Goal: Information Seeking & Learning: Learn about a topic

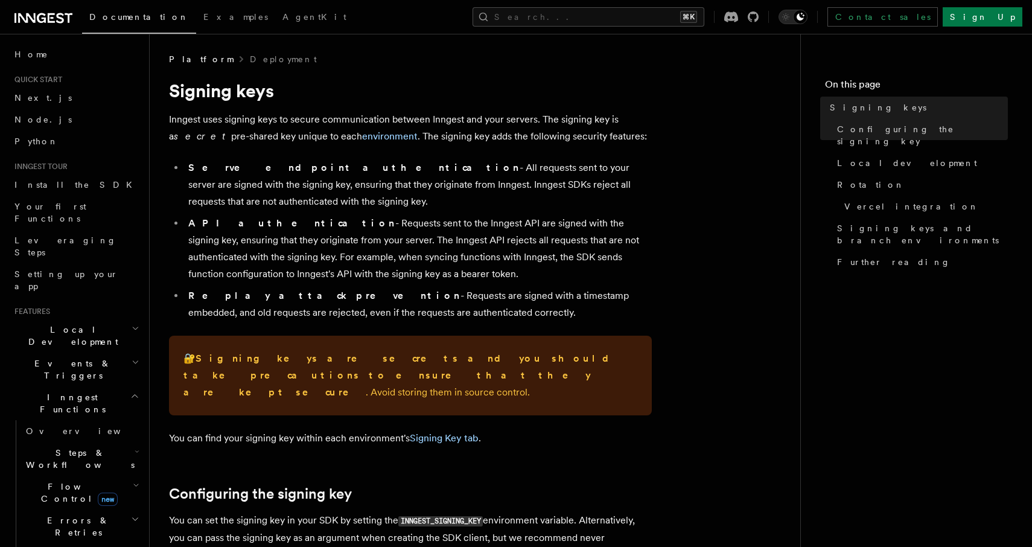
click at [76, 357] on span "Events & Triggers" at bounding box center [71, 369] width 122 height 24
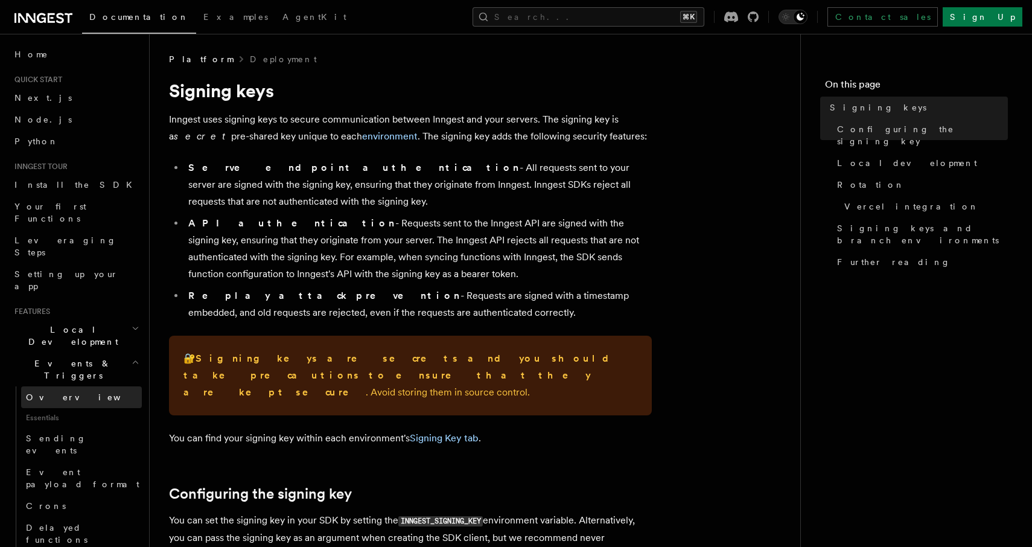
click at [63, 386] on link "Overview" at bounding box center [81, 397] width 121 height 22
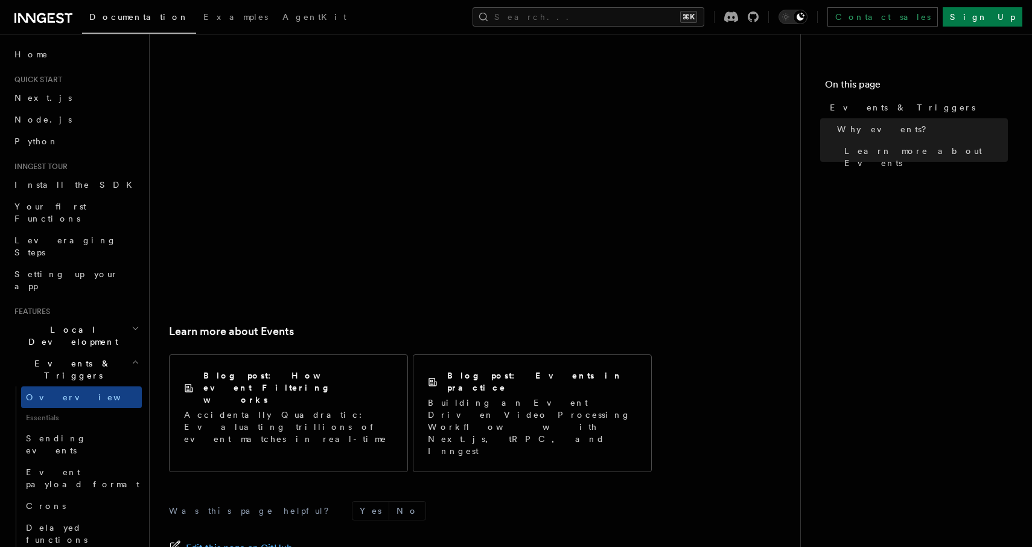
scroll to position [697, 0]
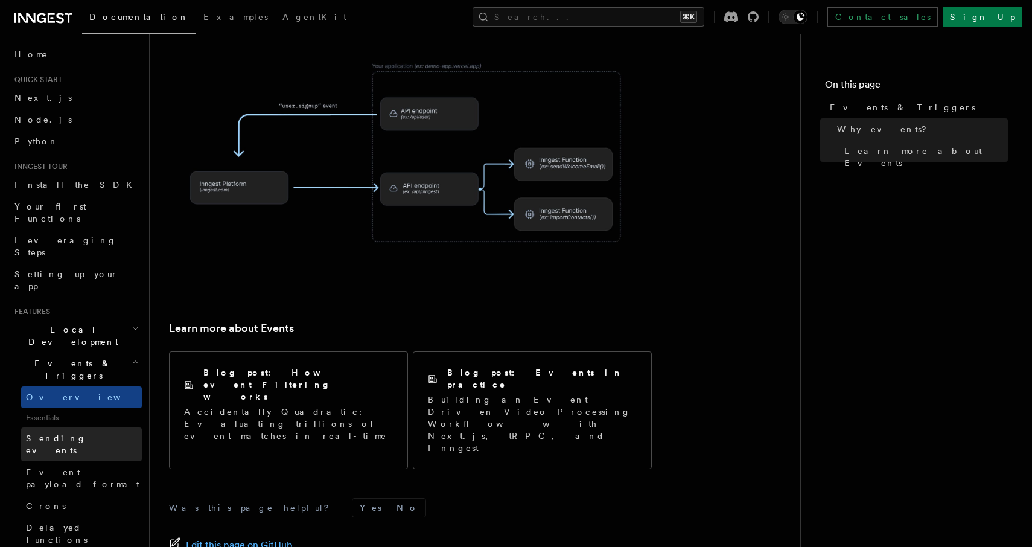
click at [46, 433] on span "Sending events" at bounding box center [56, 444] width 60 height 22
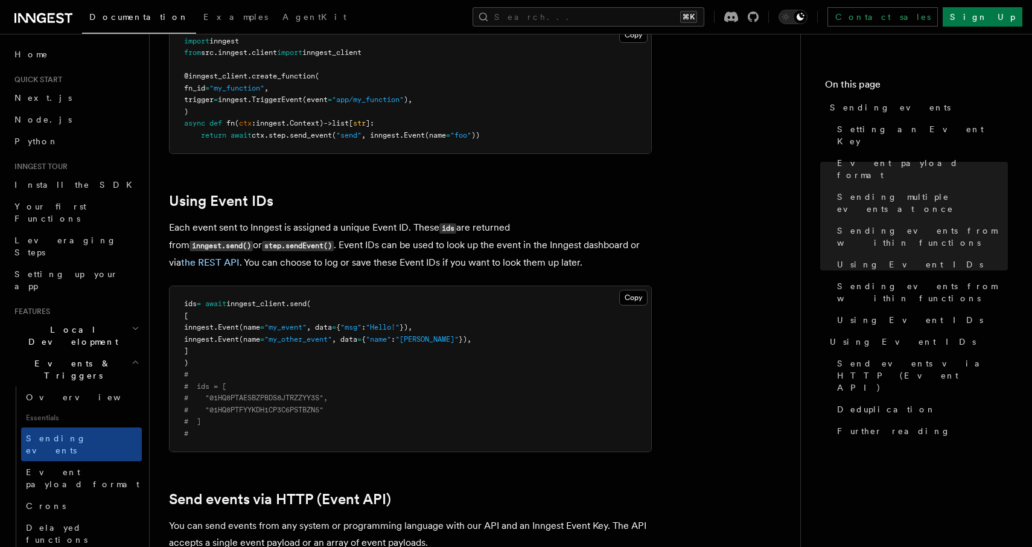
scroll to position [1970, 0]
click at [240, 255] on link "the REST API" at bounding box center [210, 260] width 59 height 11
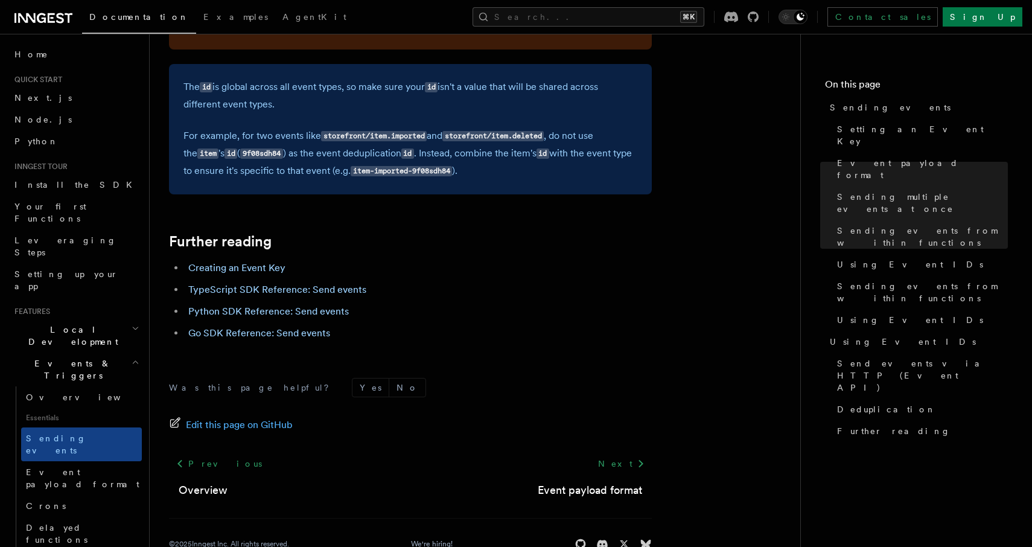
scroll to position [3311, 0]
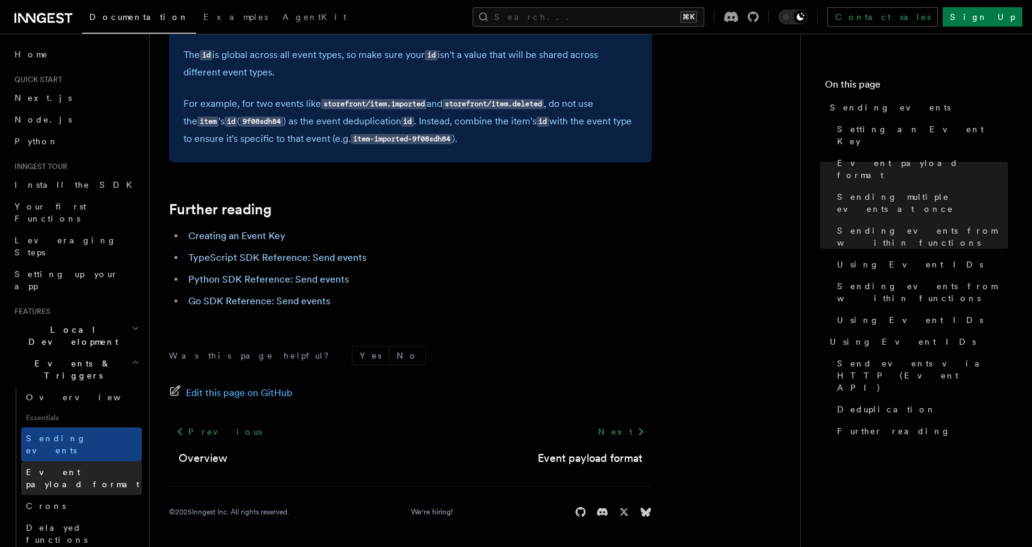
click at [96, 466] on span "Event payload format" at bounding box center [84, 478] width 116 height 24
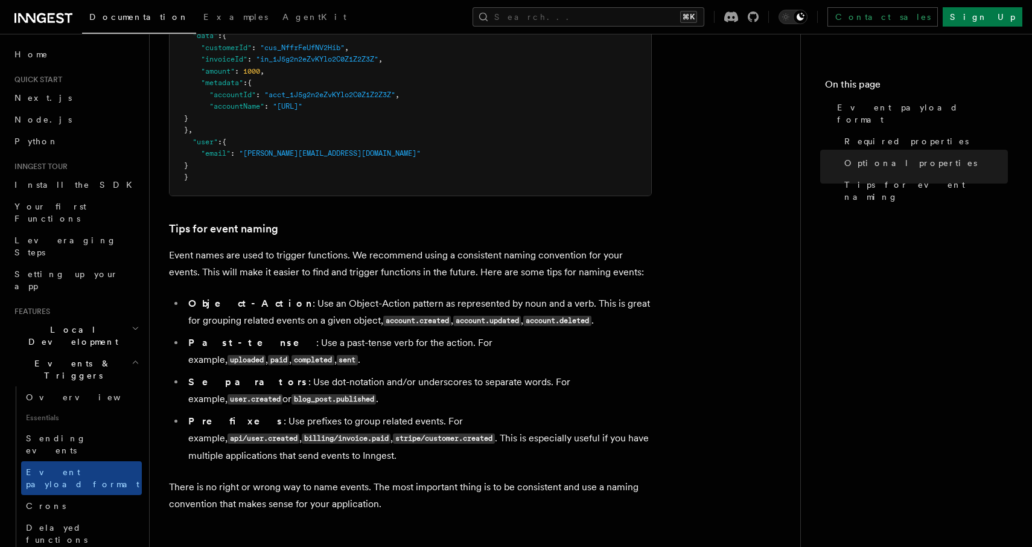
scroll to position [359, 0]
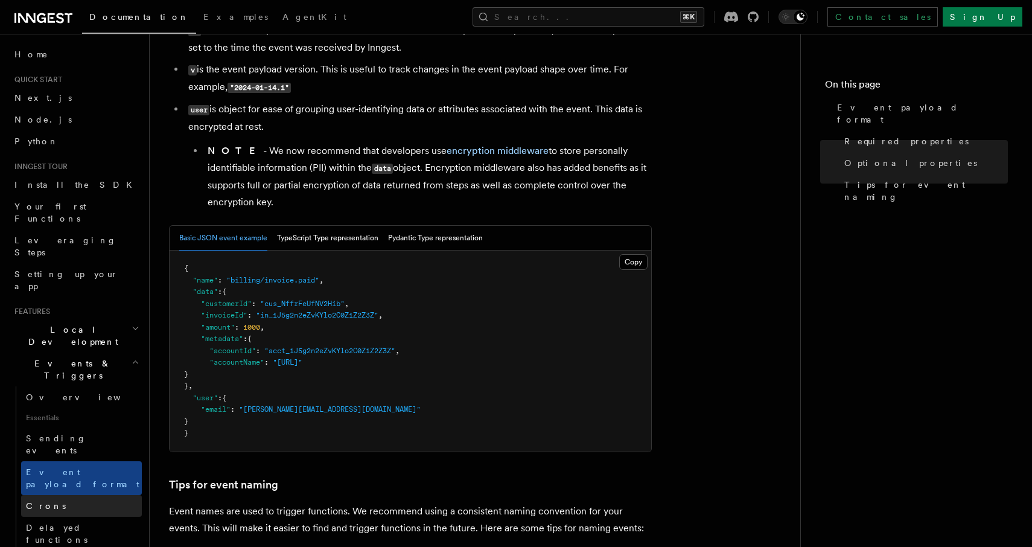
click at [40, 501] on span "Crons" at bounding box center [46, 506] width 40 height 10
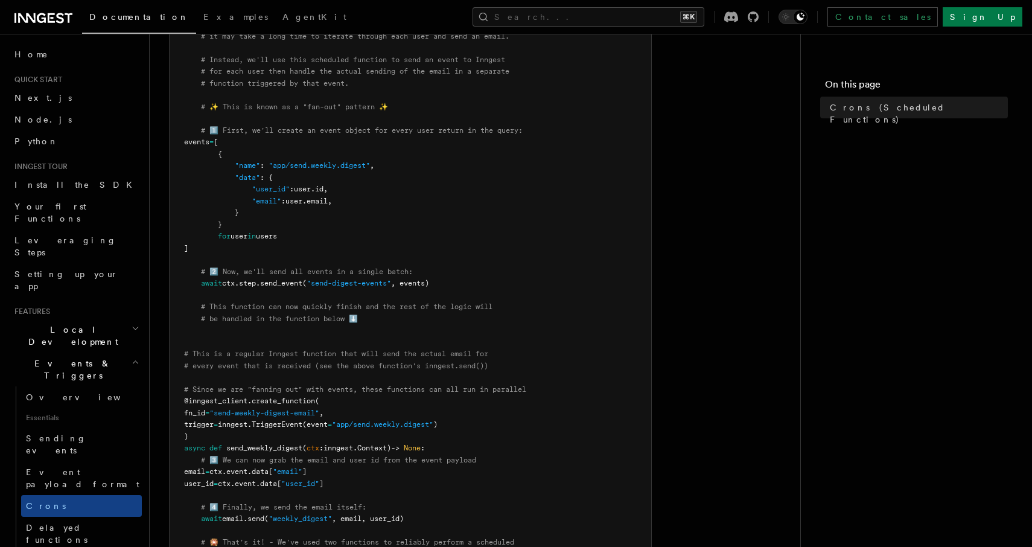
scroll to position [771, 0]
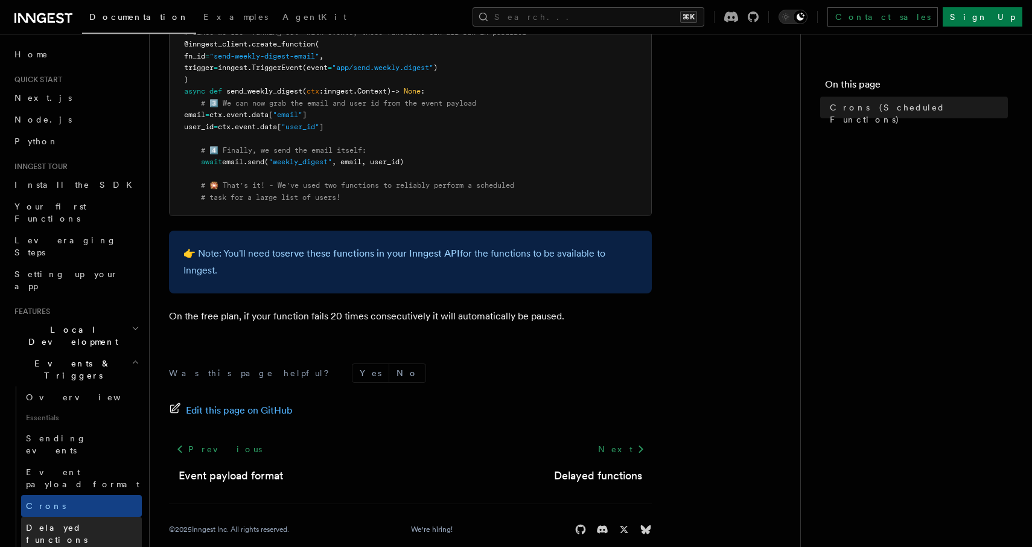
click at [67, 523] on span "Delayed functions" at bounding box center [57, 534] width 62 height 22
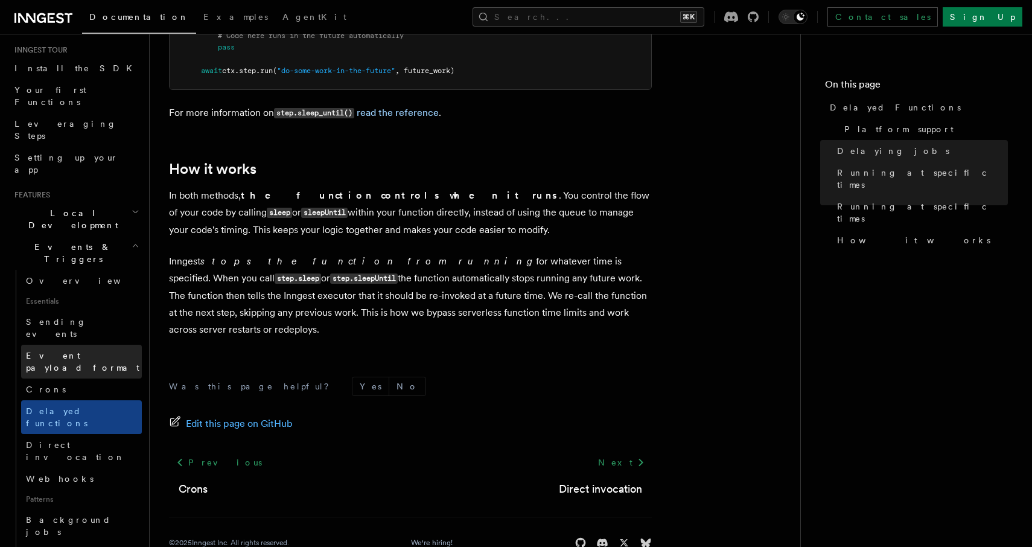
scroll to position [121, 0]
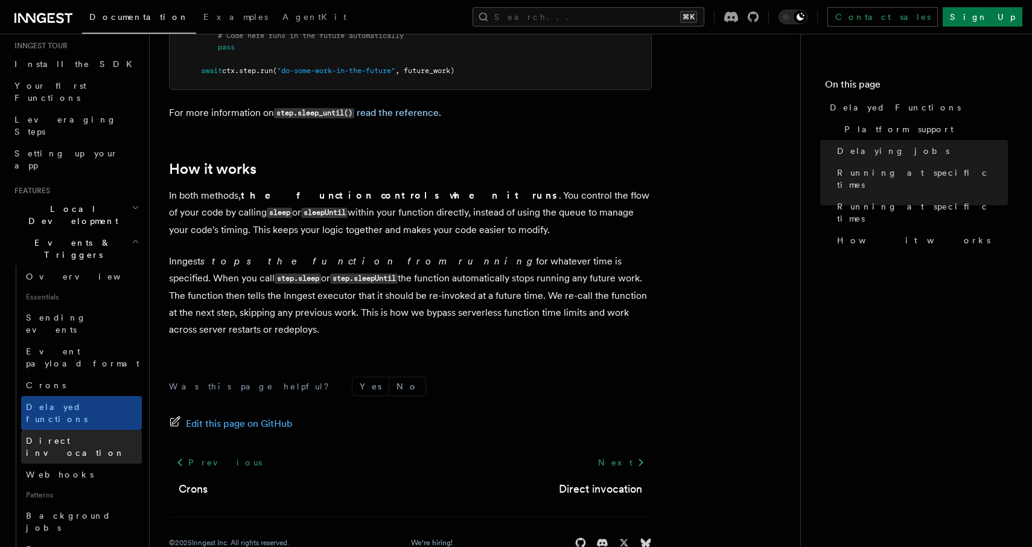
click at [63, 436] on span "Direct invocation" at bounding box center [75, 447] width 99 height 22
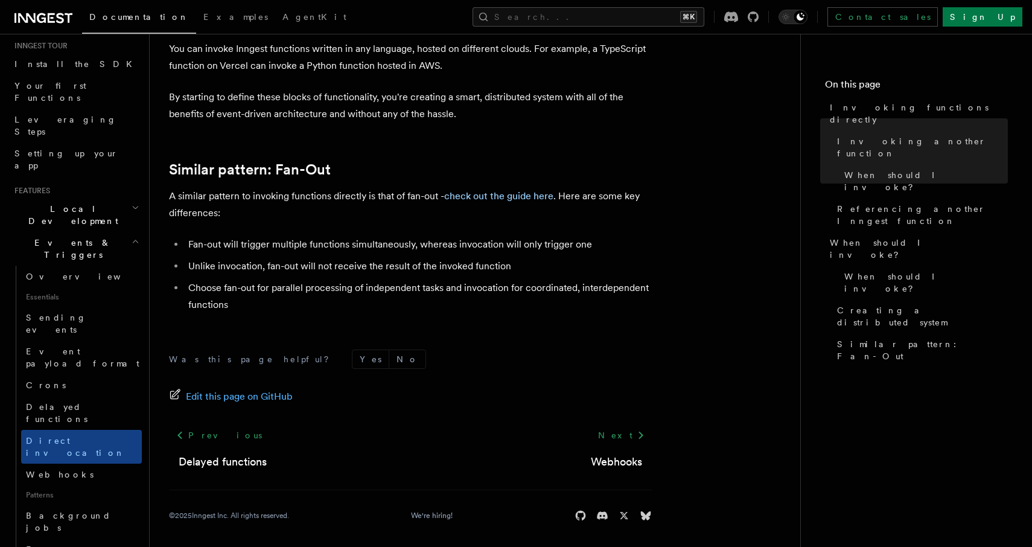
scroll to position [900, 0]
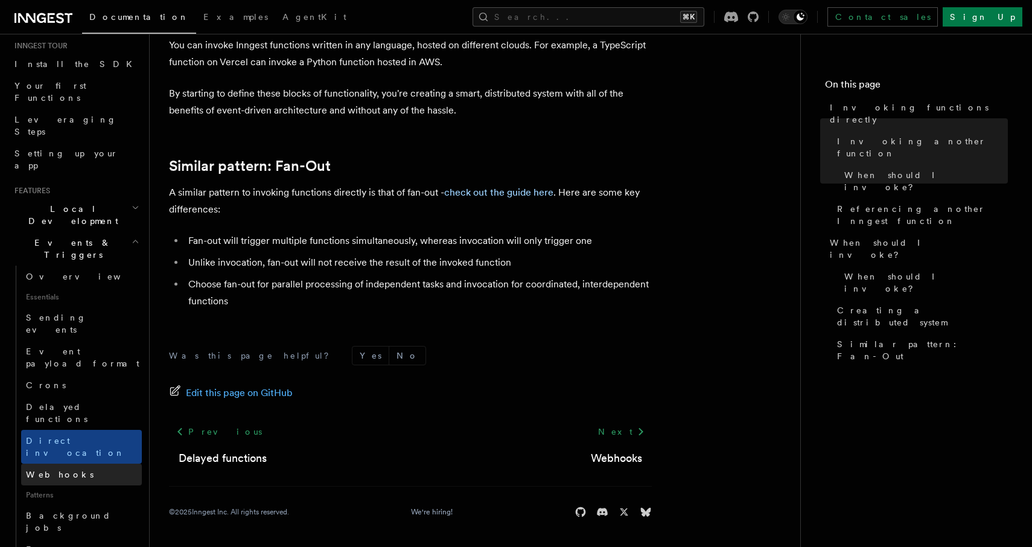
click at [51, 469] on span "Webhooks" at bounding box center [60, 474] width 68 height 10
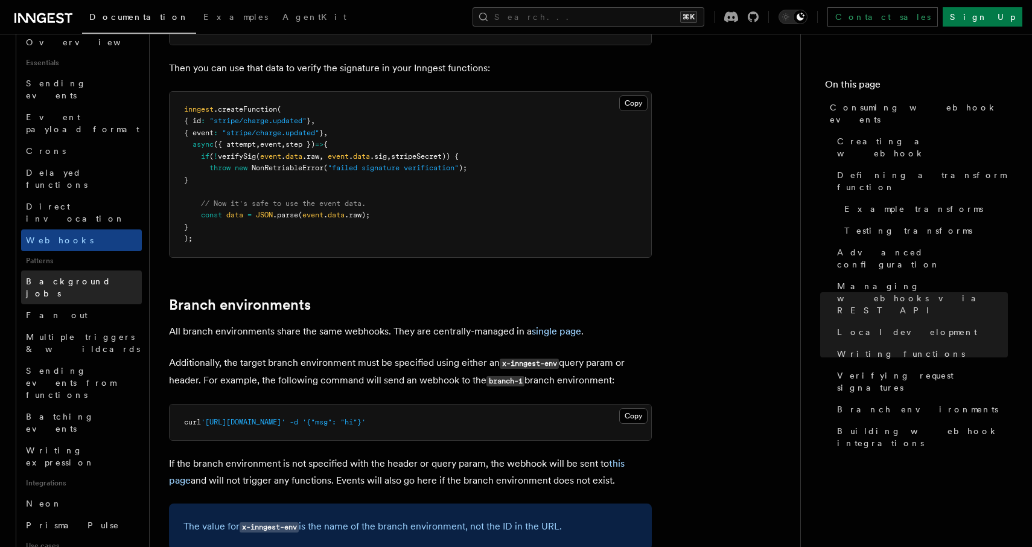
scroll to position [351, 0]
click at [54, 275] on link "Background jobs" at bounding box center [81, 292] width 121 height 34
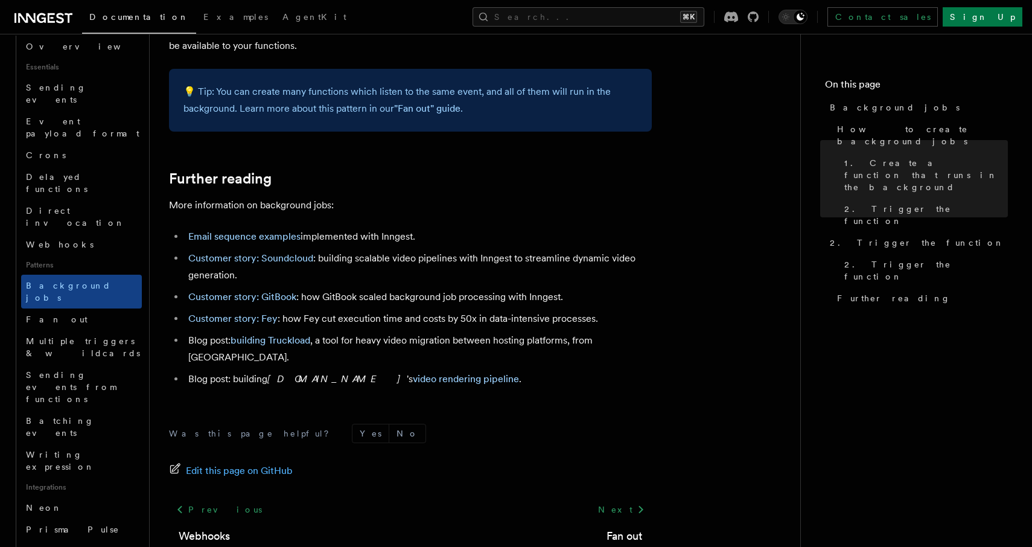
scroll to position [1315, 0]
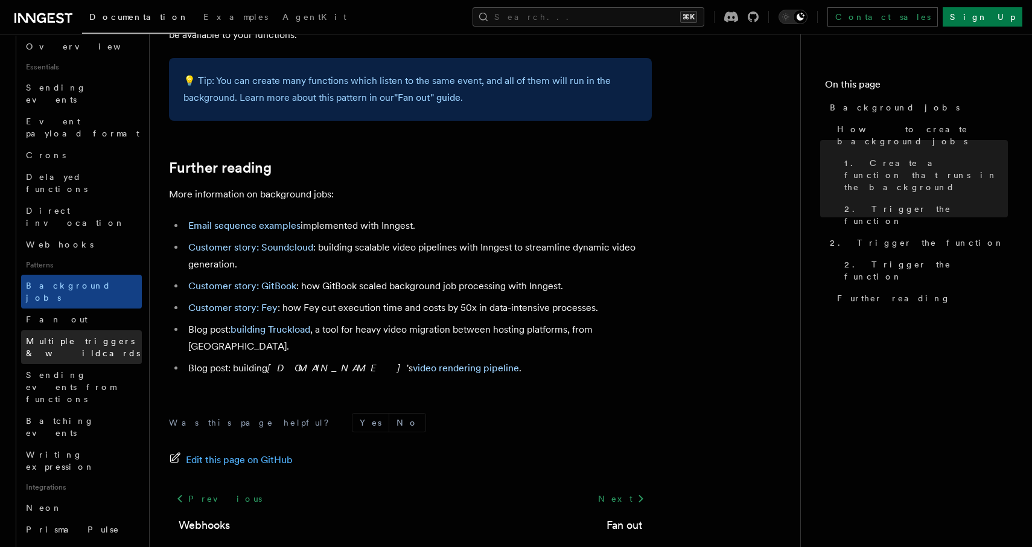
click at [83, 336] on span "Multiple triggers & wildcards" at bounding box center [83, 347] width 114 height 22
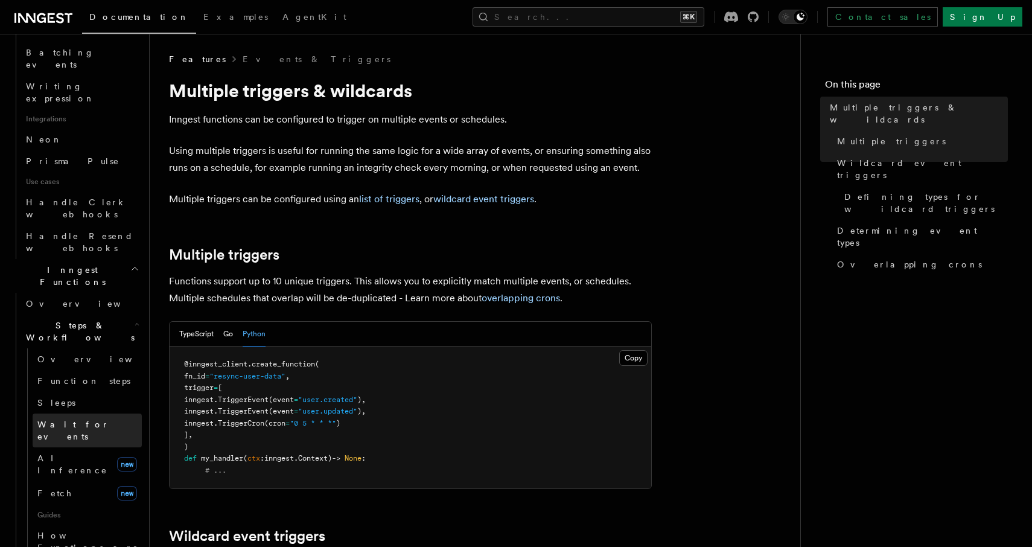
scroll to position [722, 0]
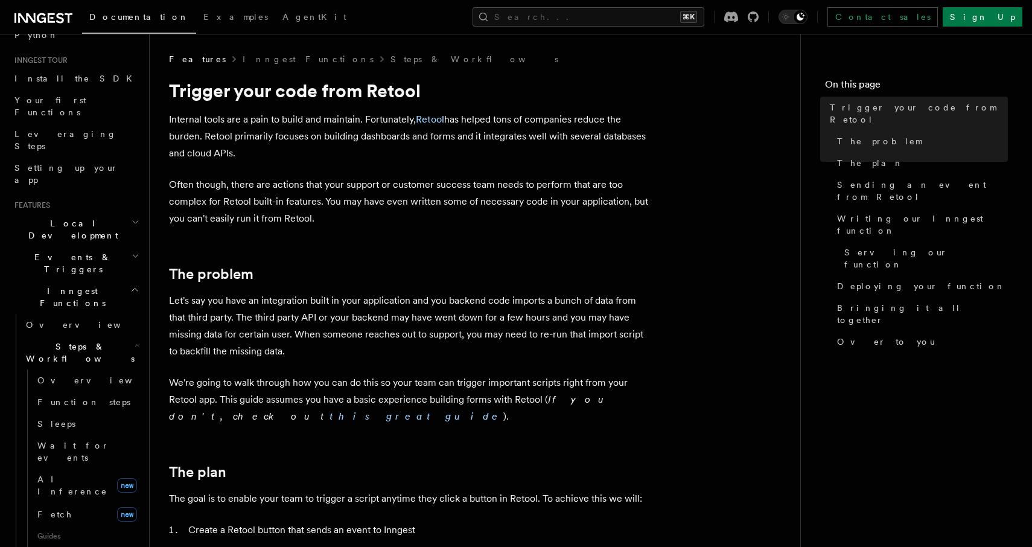
scroll to position [64, 0]
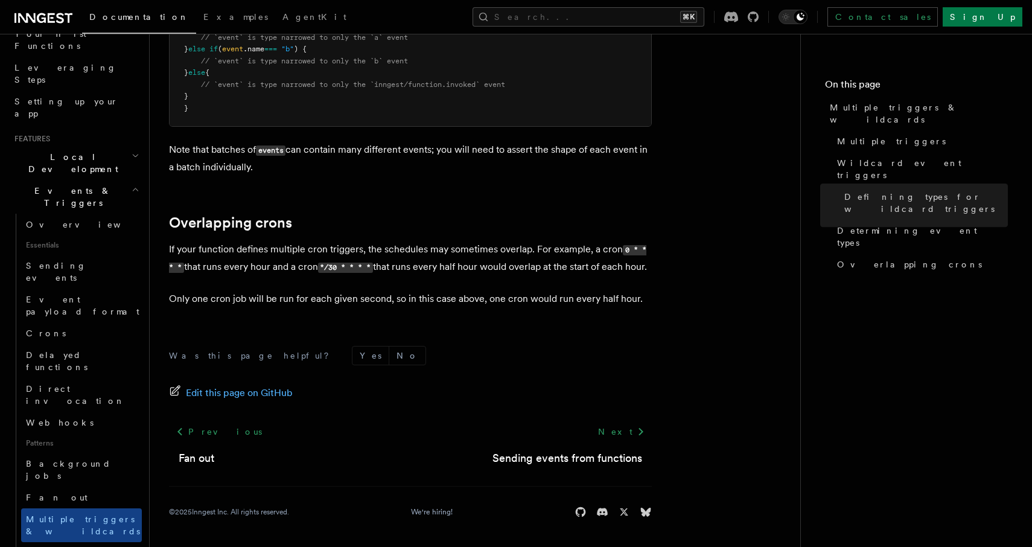
scroll to position [189, 0]
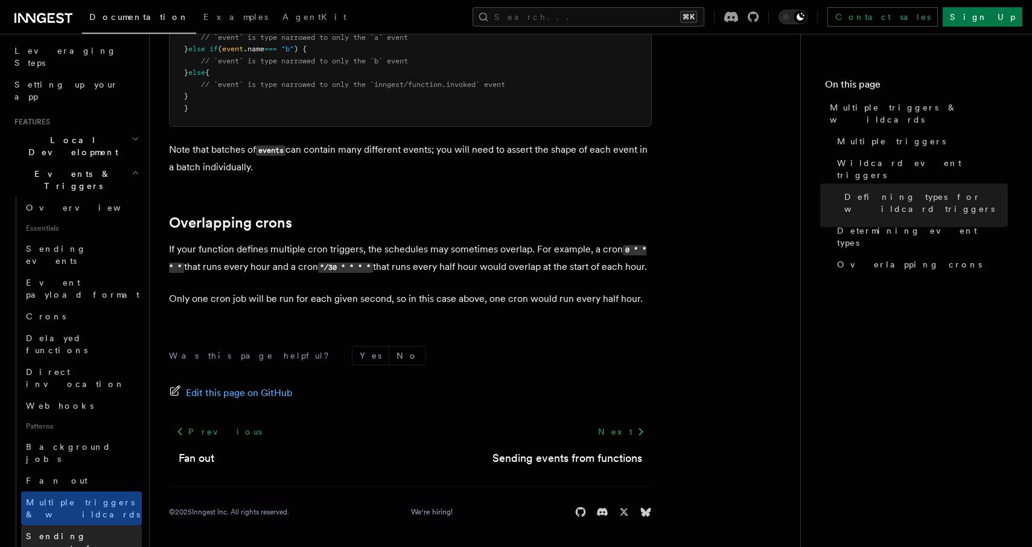
click at [81, 525] on link "Sending events from functions" at bounding box center [81, 548] width 121 height 46
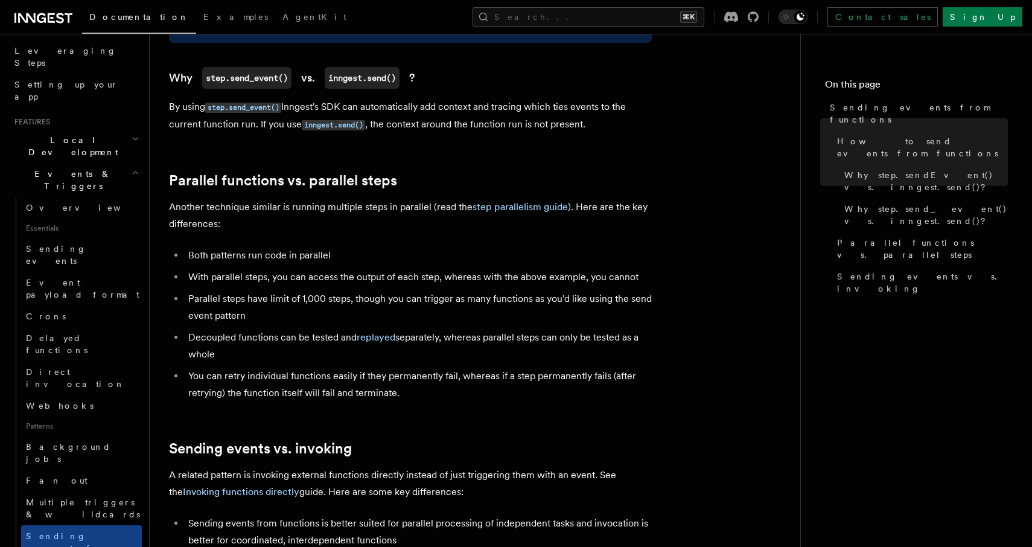
scroll to position [1446, 0]
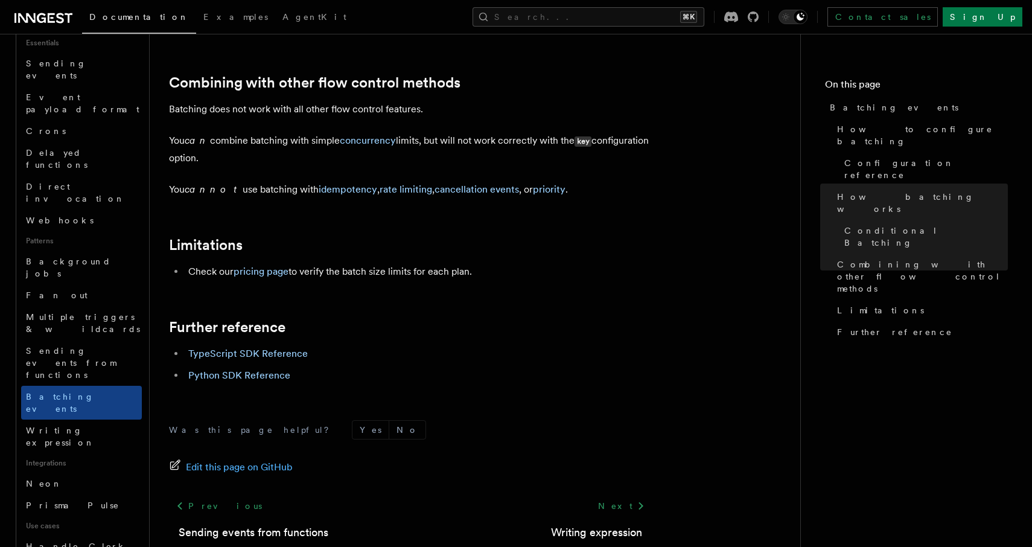
scroll to position [410, 0]
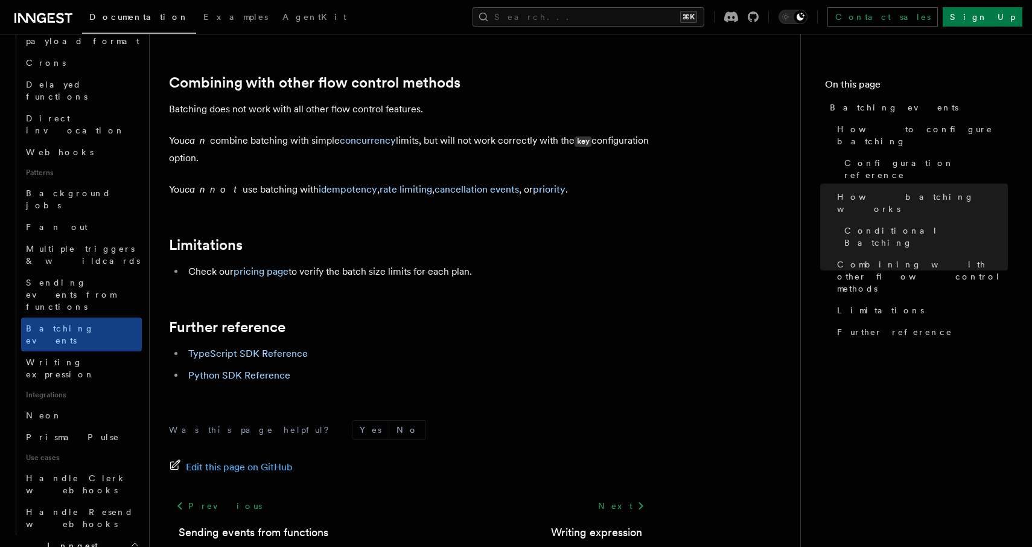
scroll to position [449, 0]
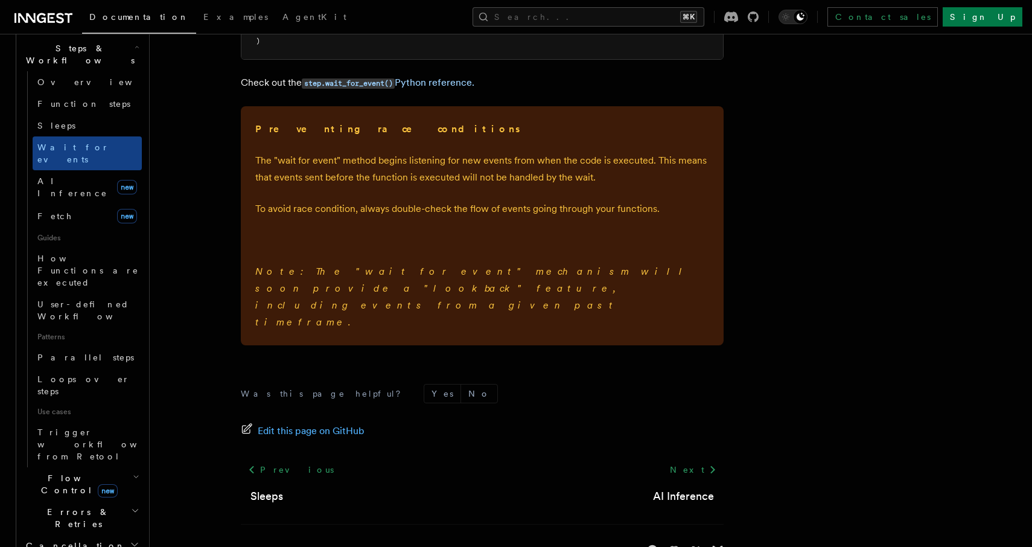
scroll to position [402, 0]
click at [50, 474] on span "Flow Control new" at bounding box center [77, 486] width 112 height 24
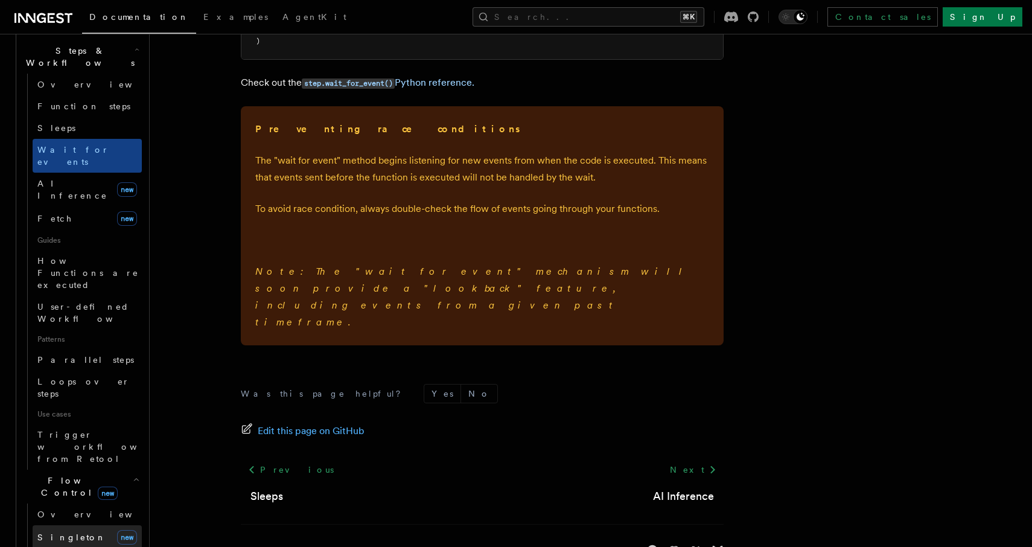
click at [54, 532] on span "Singleton" at bounding box center [71, 537] width 69 height 10
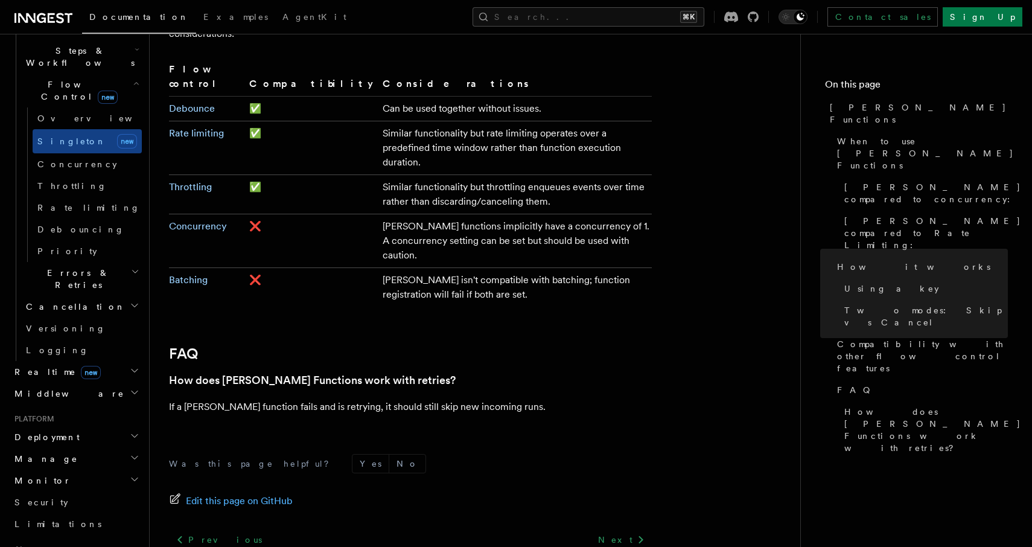
scroll to position [1967, 0]
